Goal: Find specific page/section: Find specific page/section

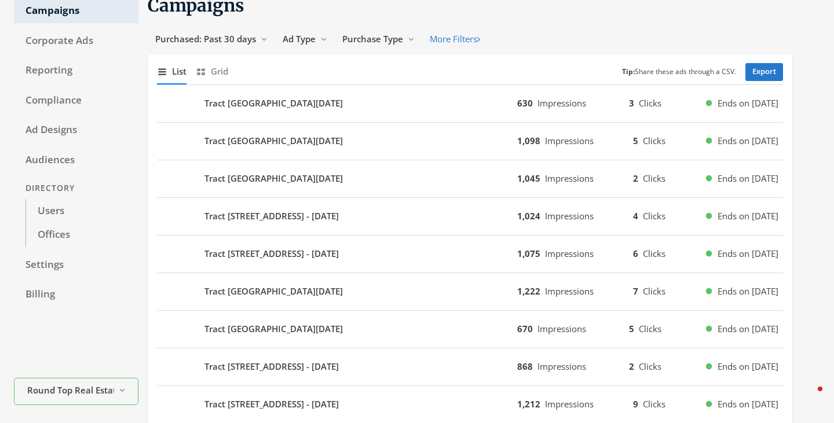
scroll to position [64, 0]
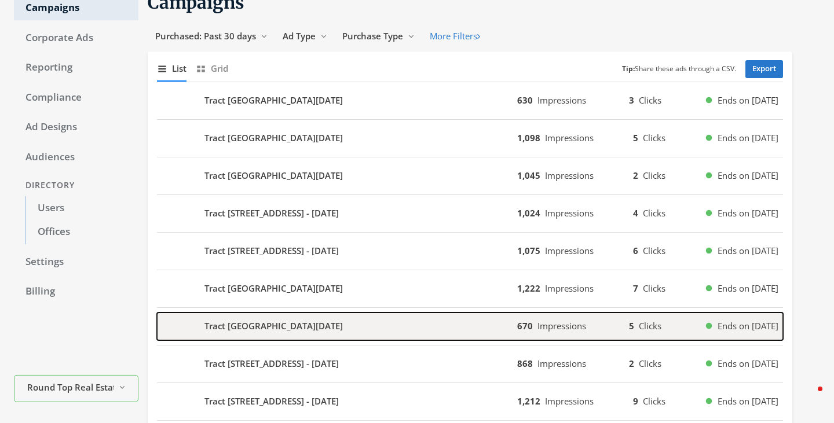
click at [257, 327] on b "Tract [GEOGRAPHIC_DATA][DATE]" at bounding box center [273, 326] width 138 height 13
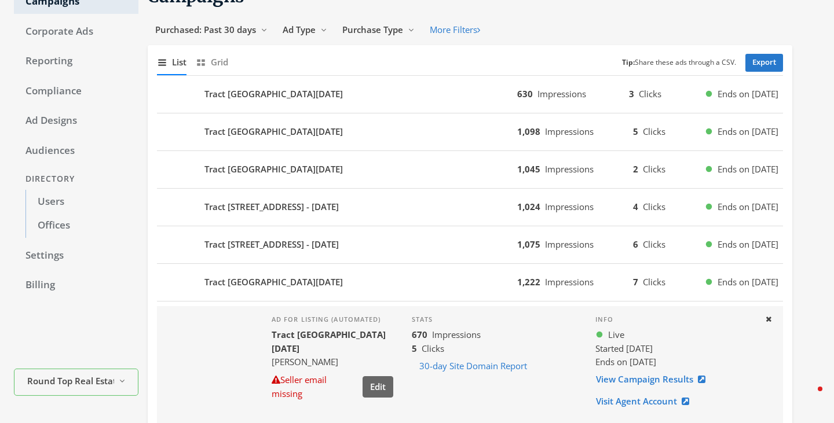
scroll to position [74, 0]
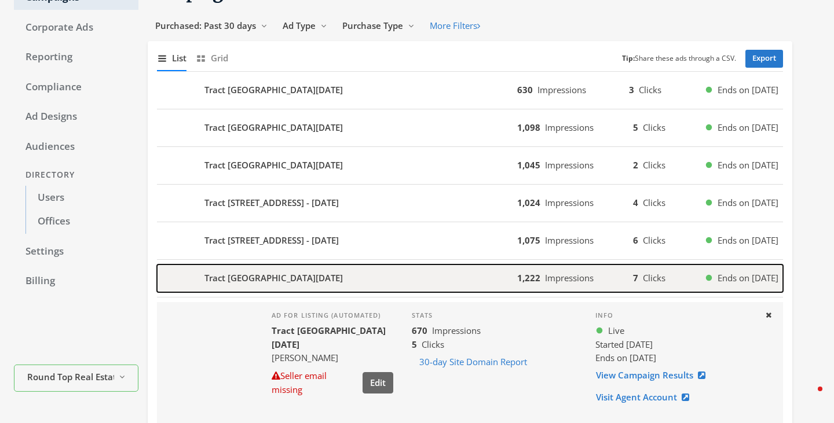
click at [405, 273] on div "Tract [GEOGRAPHIC_DATA][DATE]" at bounding box center [337, 279] width 360 height 28
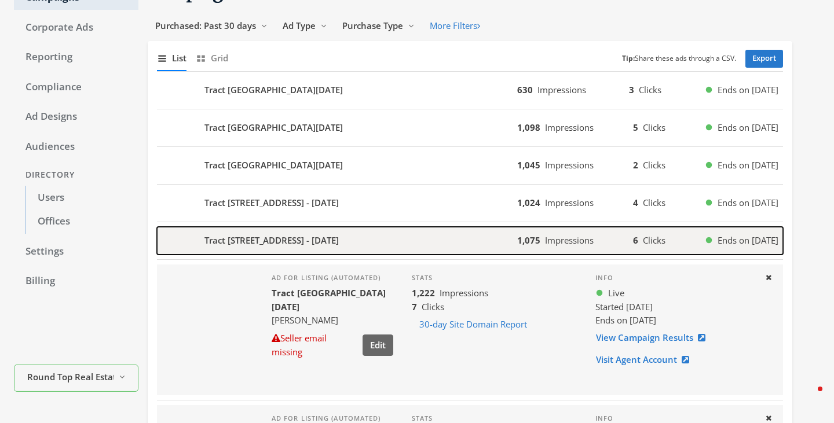
click at [430, 238] on div "Tract [STREET_ADDRESS] - [DATE]" at bounding box center [337, 241] width 360 height 28
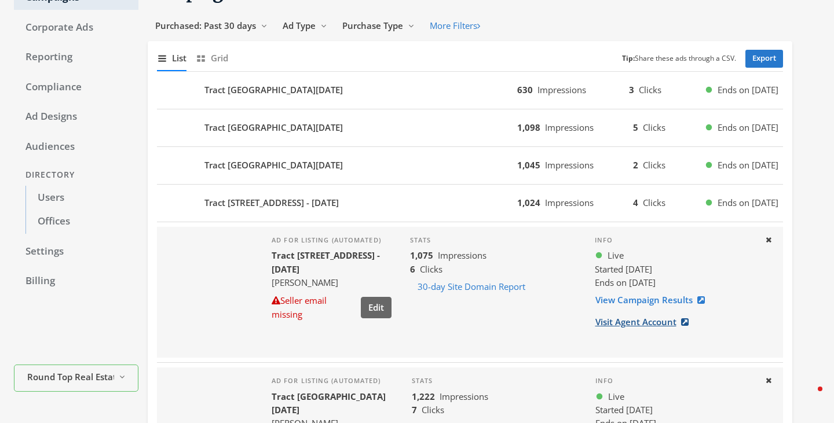
click at [650, 322] on link "Visit Agent Account" at bounding box center [645, 322] width 101 height 21
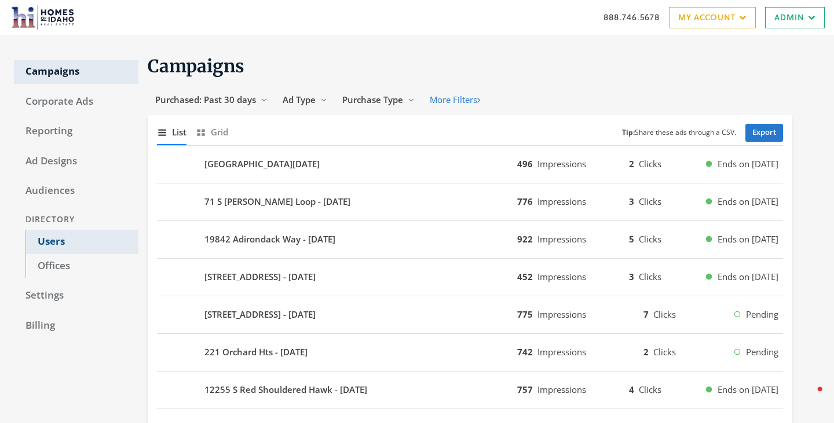
click at [50, 242] on link "Users" at bounding box center [81, 242] width 113 height 24
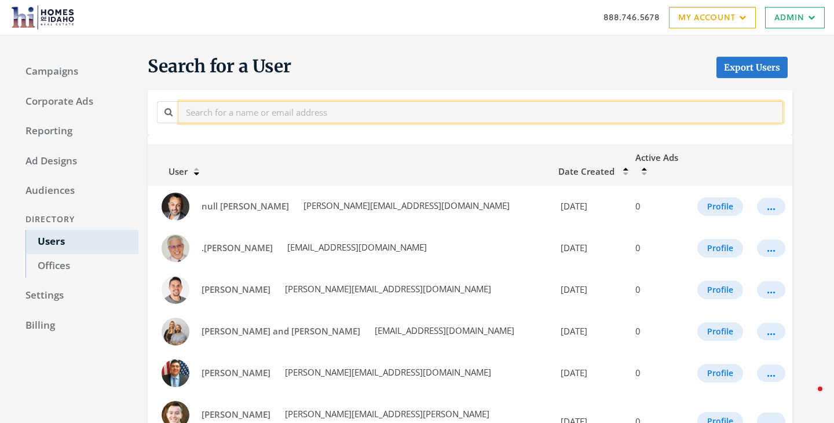
click at [266, 109] on input "text" at bounding box center [481, 111] width 604 height 21
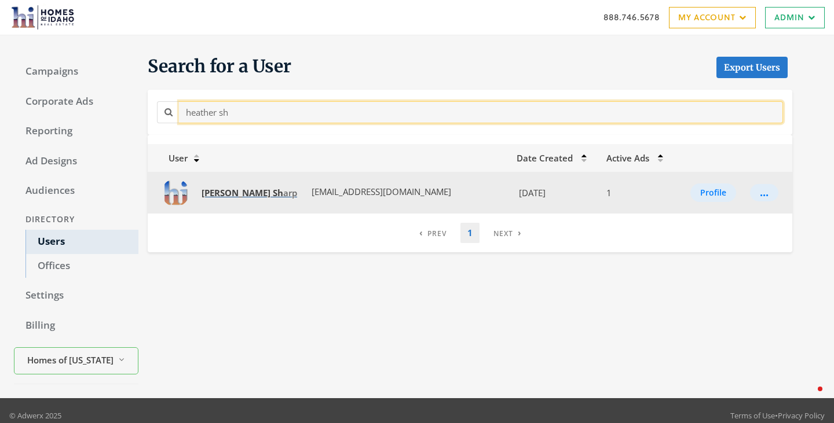
type input "heather sh"
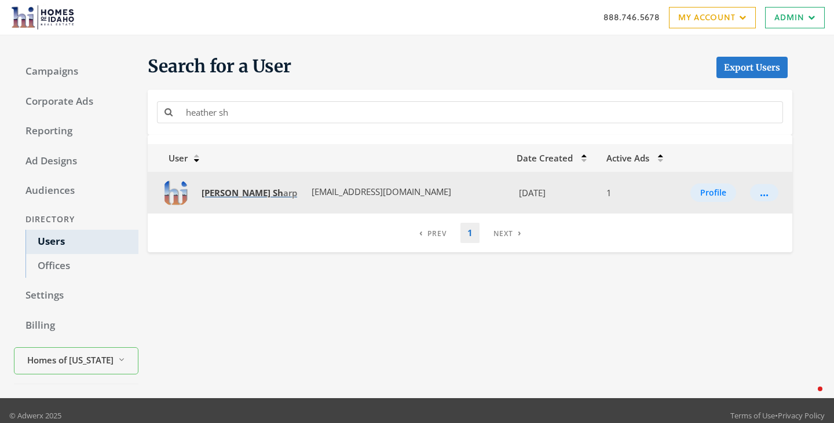
click at [273, 196] on strong "Heather" at bounding box center [278, 193] width 10 height 12
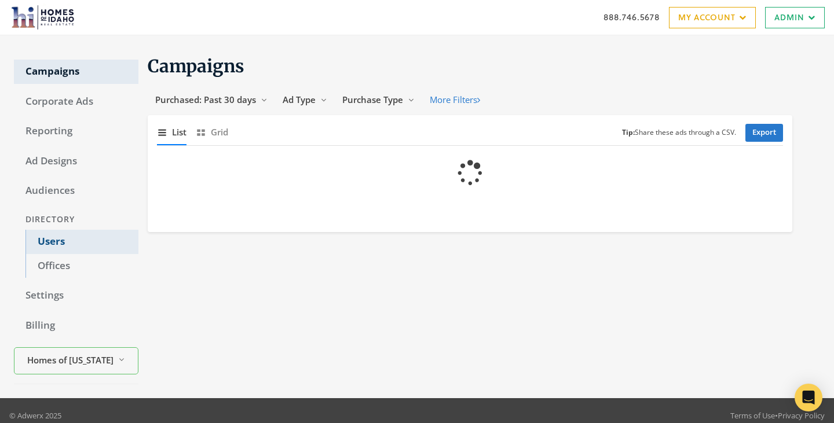
click at [57, 244] on link "Users" at bounding box center [81, 242] width 113 height 24
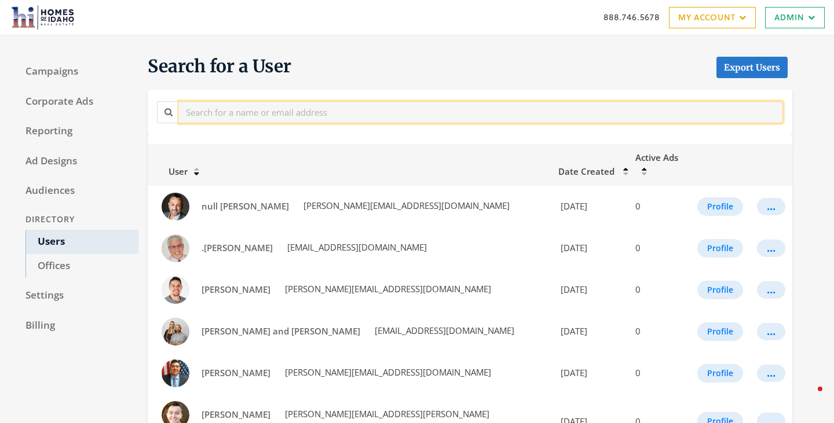
click at [279, 107] on input "text" at bounding box center [481, 111] width 604 height 21
click at [244, 111] on input "text" at bounding box center [481, 111] width 604 height 21
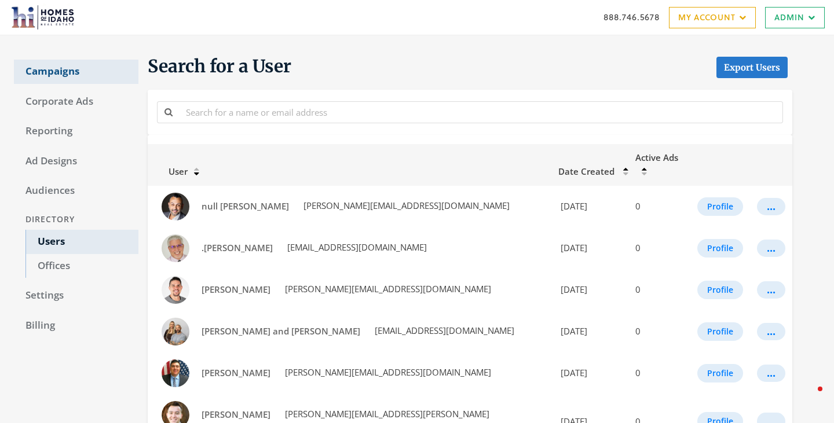
click at [65, 70] on link "Campaigns" at bounding box center [76, 72] width 124 height 24
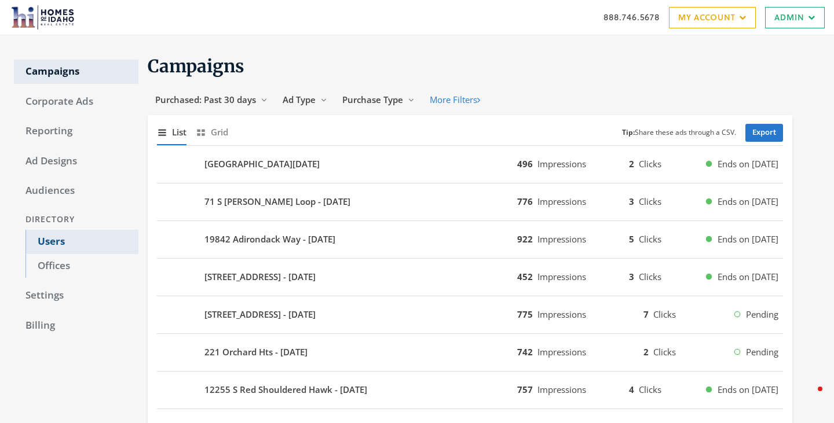
click at [68, 244] on link "Users" at bounding box center [81, 242] width 113 height 24
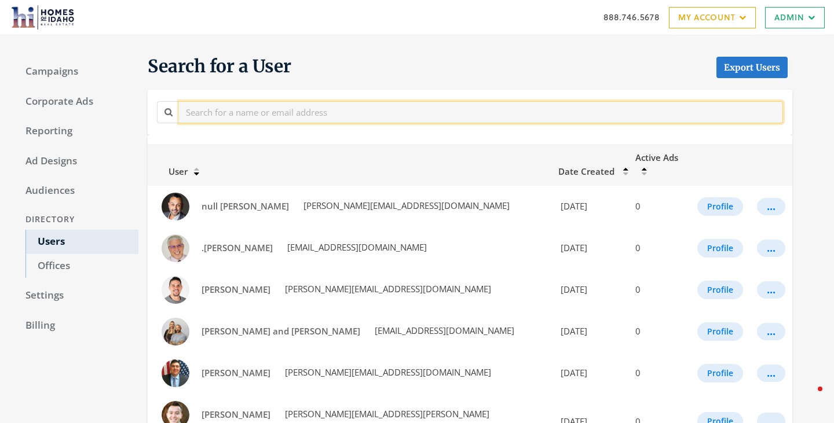
click at [281, 116] on input "text" at bounding box center [481, 111] width 604 height 21
click at [274, 105] on input "text" at bounding box center [481, 111] width 604 height 21
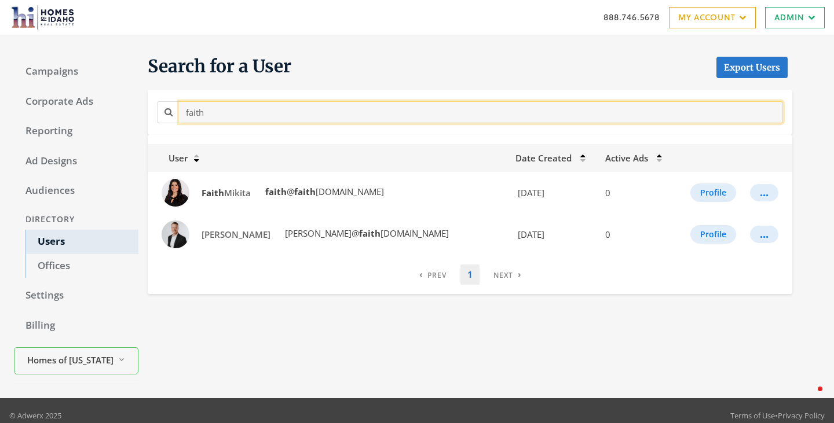
type input "faith"
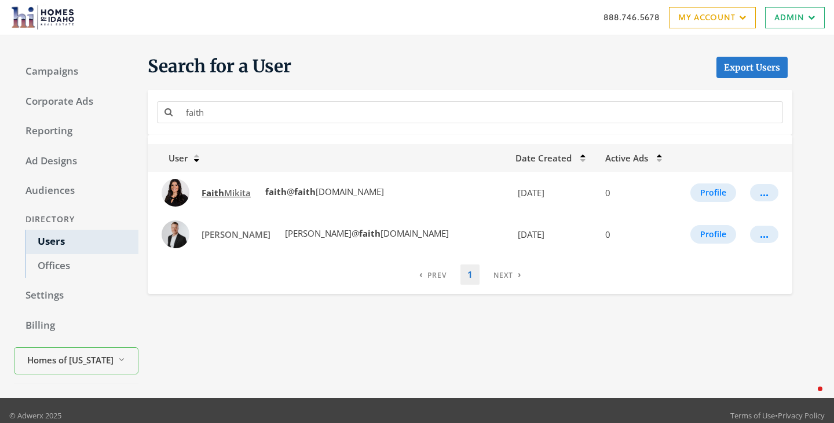
click at [228, 193] on span "Faith Mikita" at bounding box center [226, 193] width 49 height 12
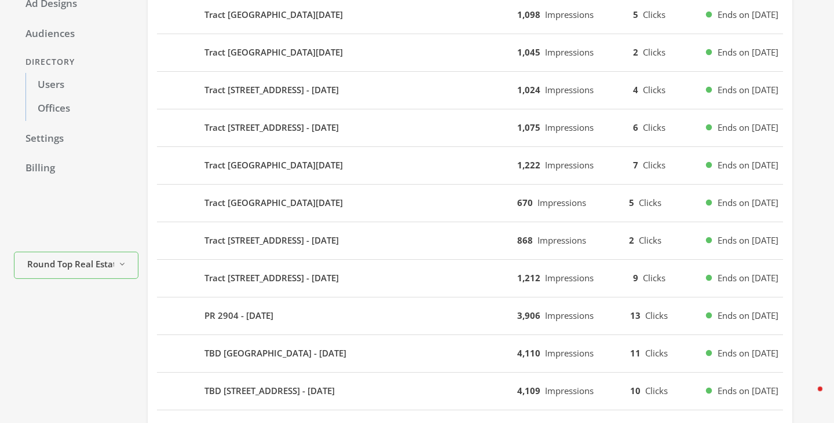
scroll to position [190, 0]
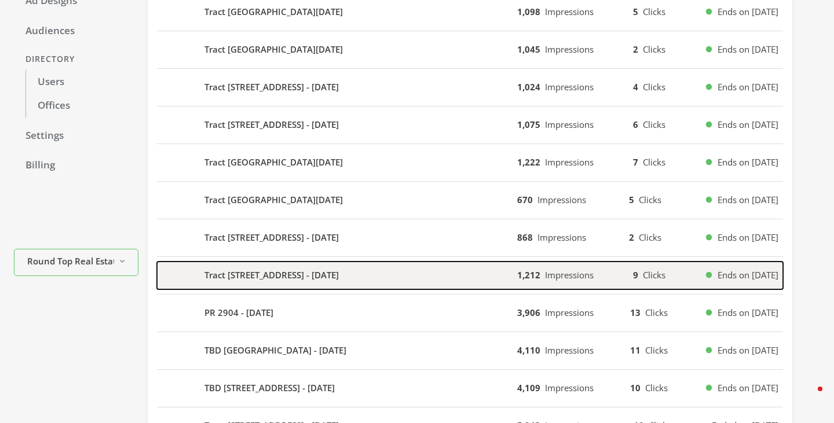
click at [325, 281] on b "Tract [STREET_ADDRESS] - [DATE]" at bounding box center [271, 275] width 134 height 13
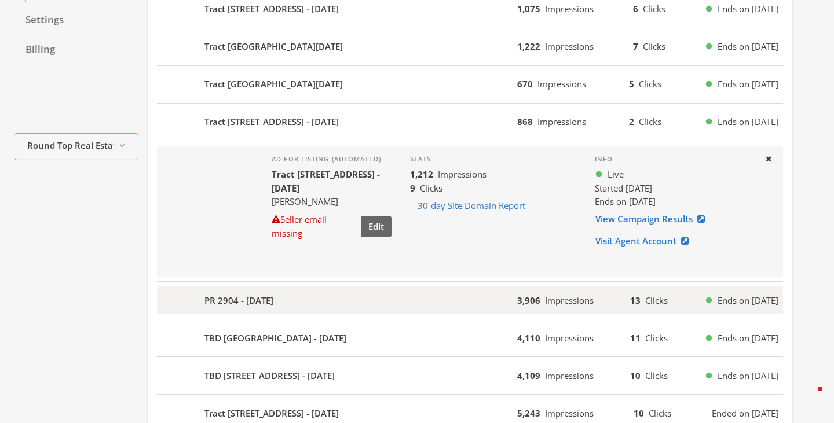
scroll to position [305, 0]
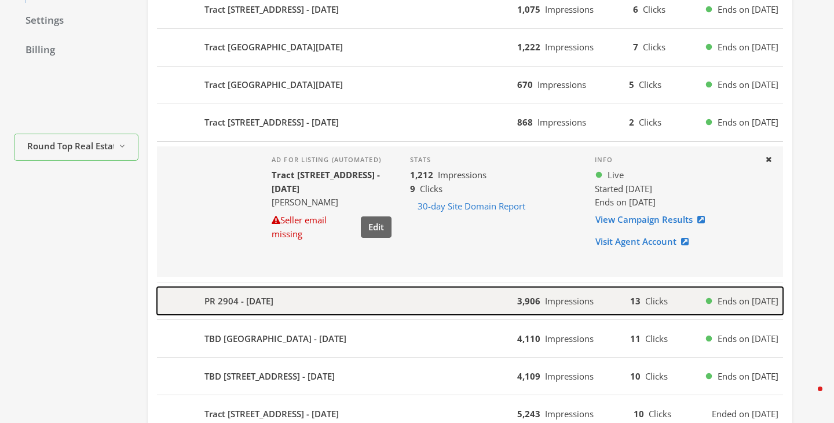
click at [304, 306] on div "PR 2904 - [DATE]" at bounding box center [337, 301] width 360 height 28
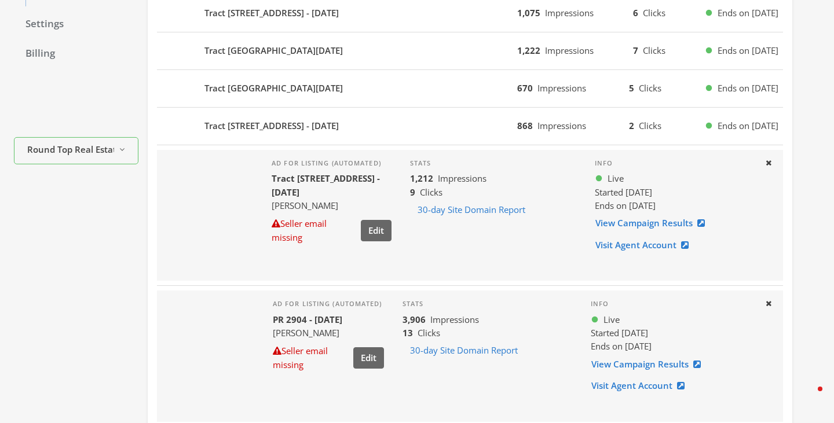
scroll to position [301, 0]
